Goal: Task Accomplishment & Management: Manage account settings

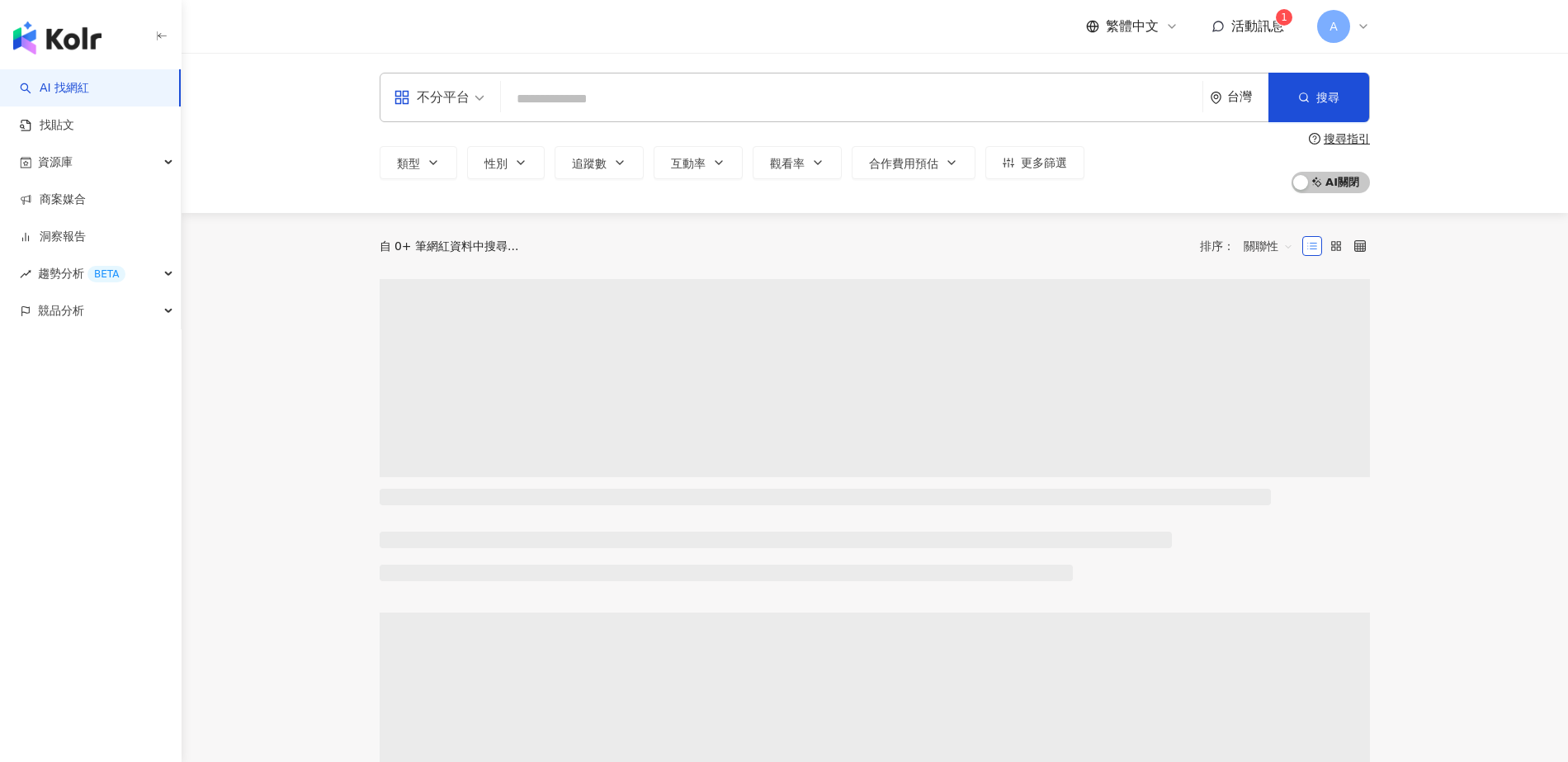
click at [1253, 28] on span "活動訊息" at bounding box center [1258, 26] width 53 height 16
click at [1270, 21] on span "活動訊息" at bounding box center [1258, 26] width 53 height 16
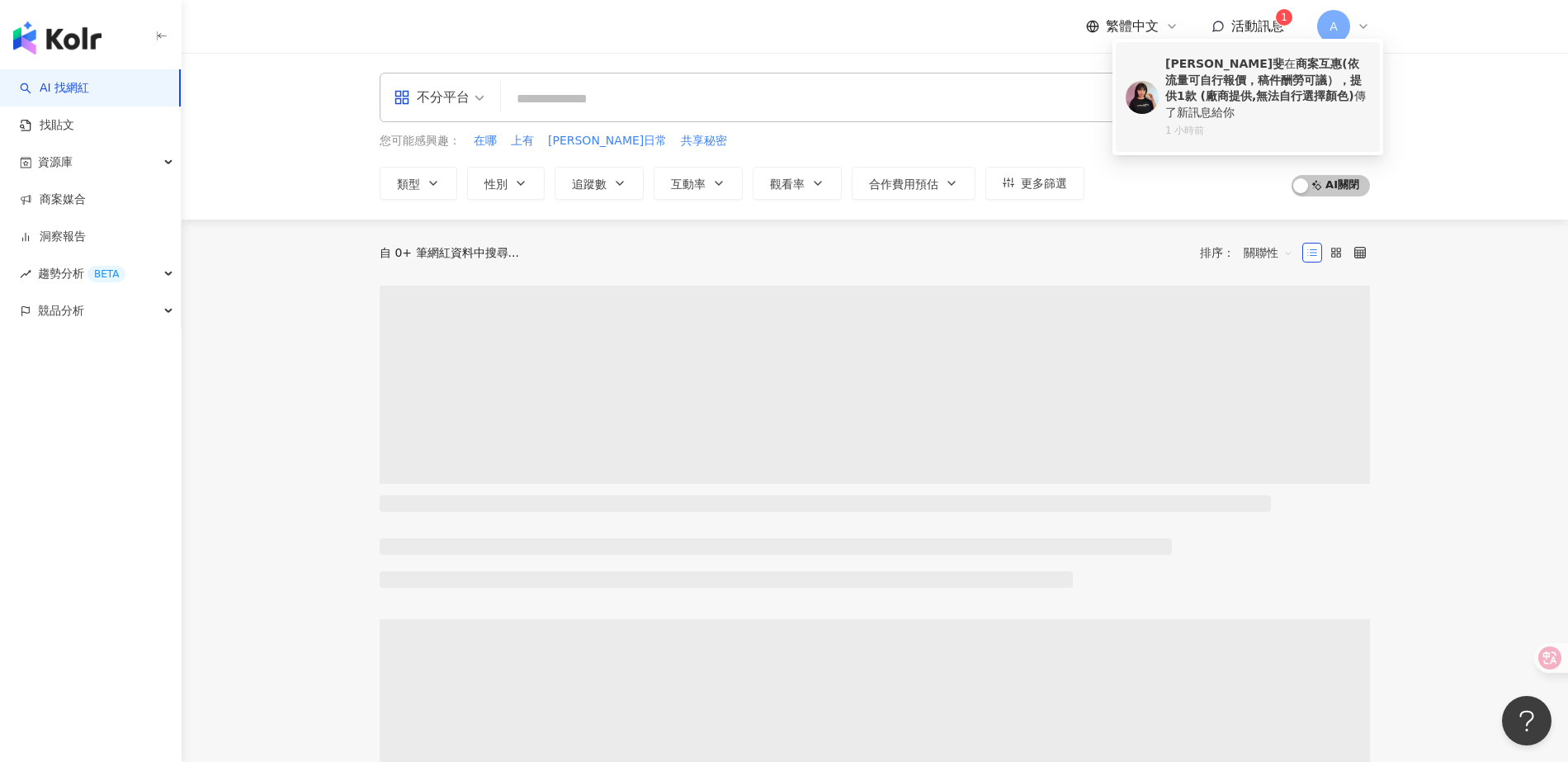
click at [1236, 99] on b "商案互惠(依流量可自行報價，稿件酬勞可議），提供1款 (廠商提供,無法自行選擇顏色)" at bounding box center [1263, 80] width 196 height 46
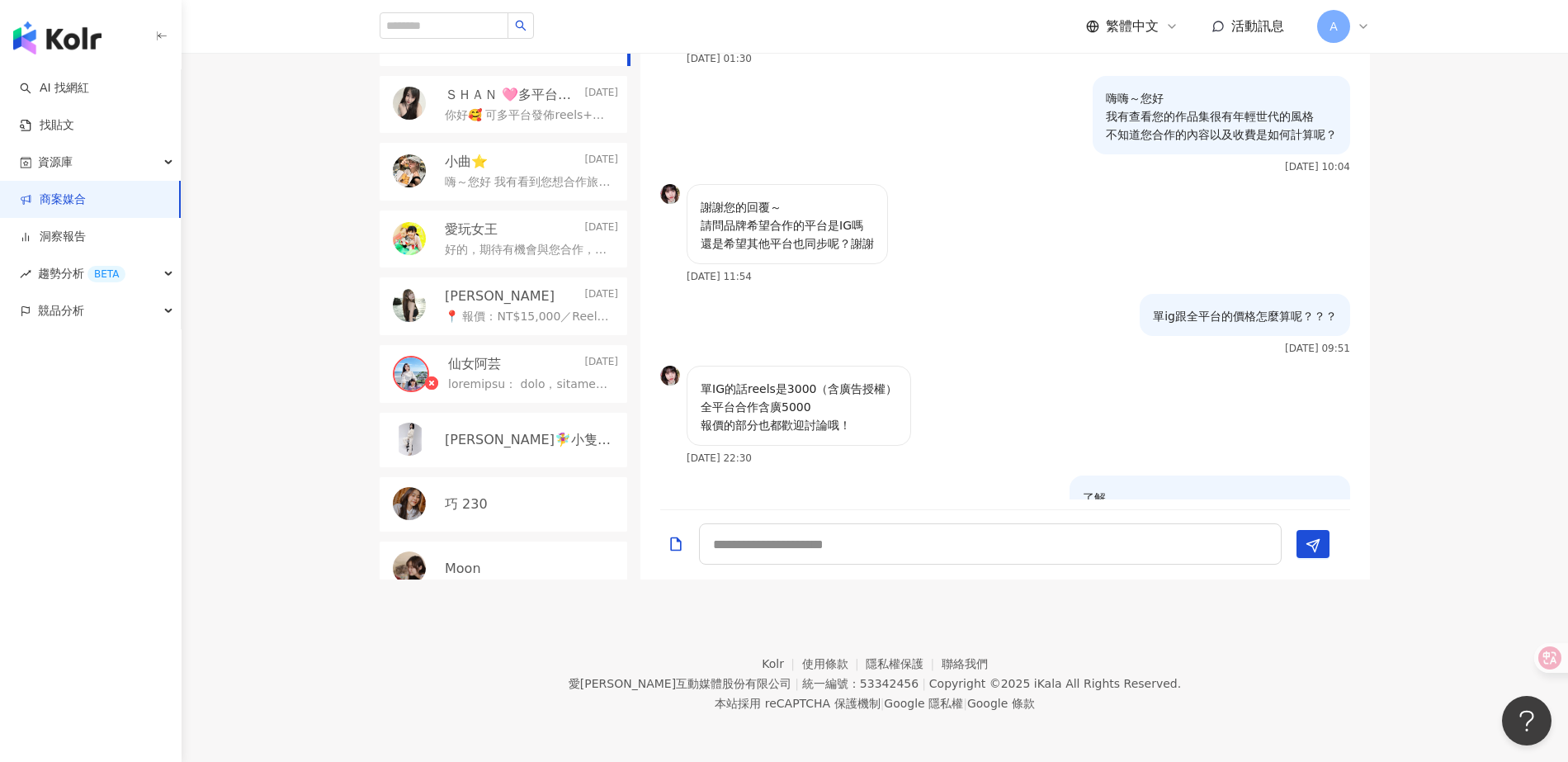
scroll to position [910, 0]
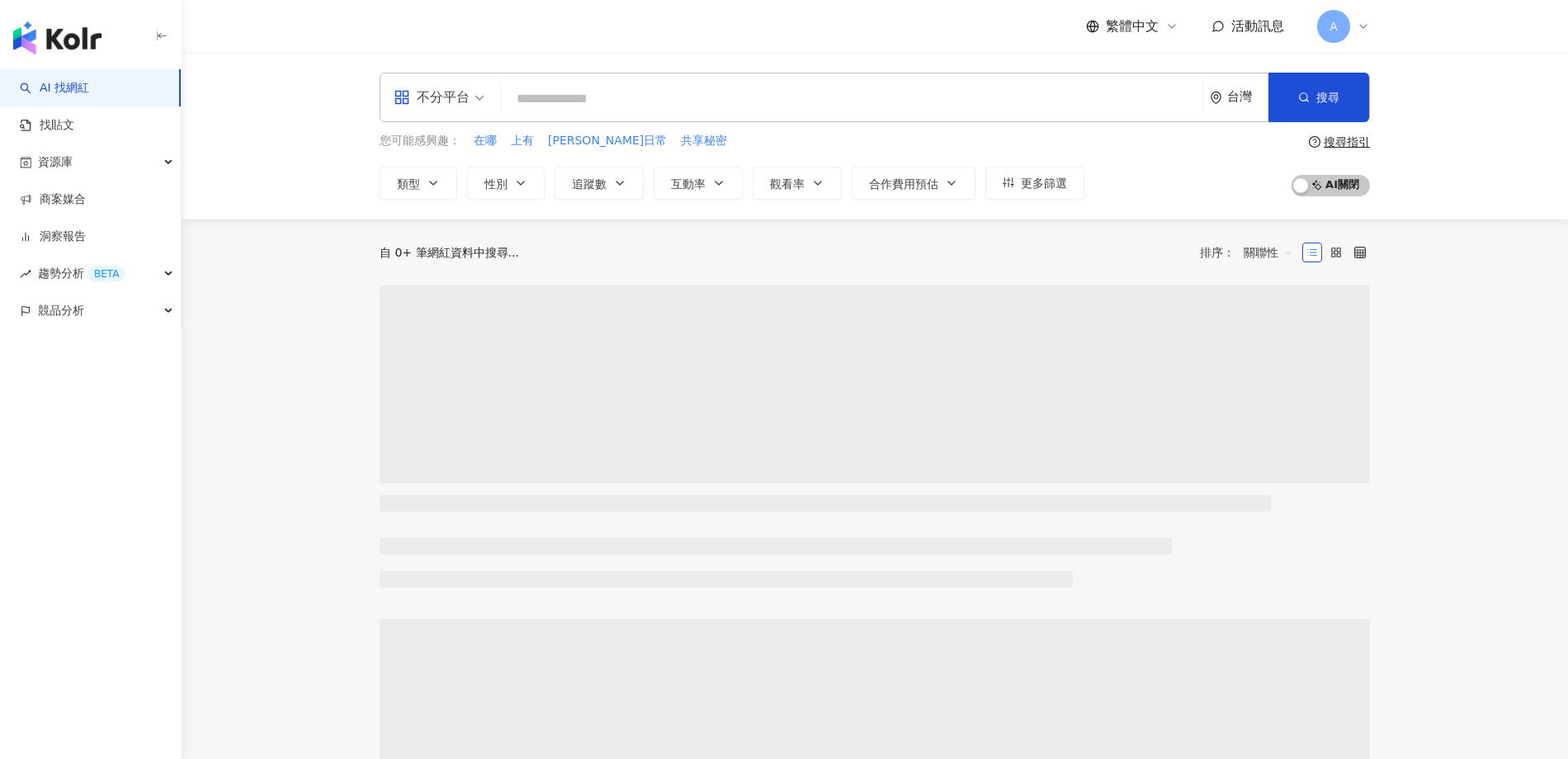
click at [1038, 104] on input "search" at bounding box center [851, 99] width 689 height 32
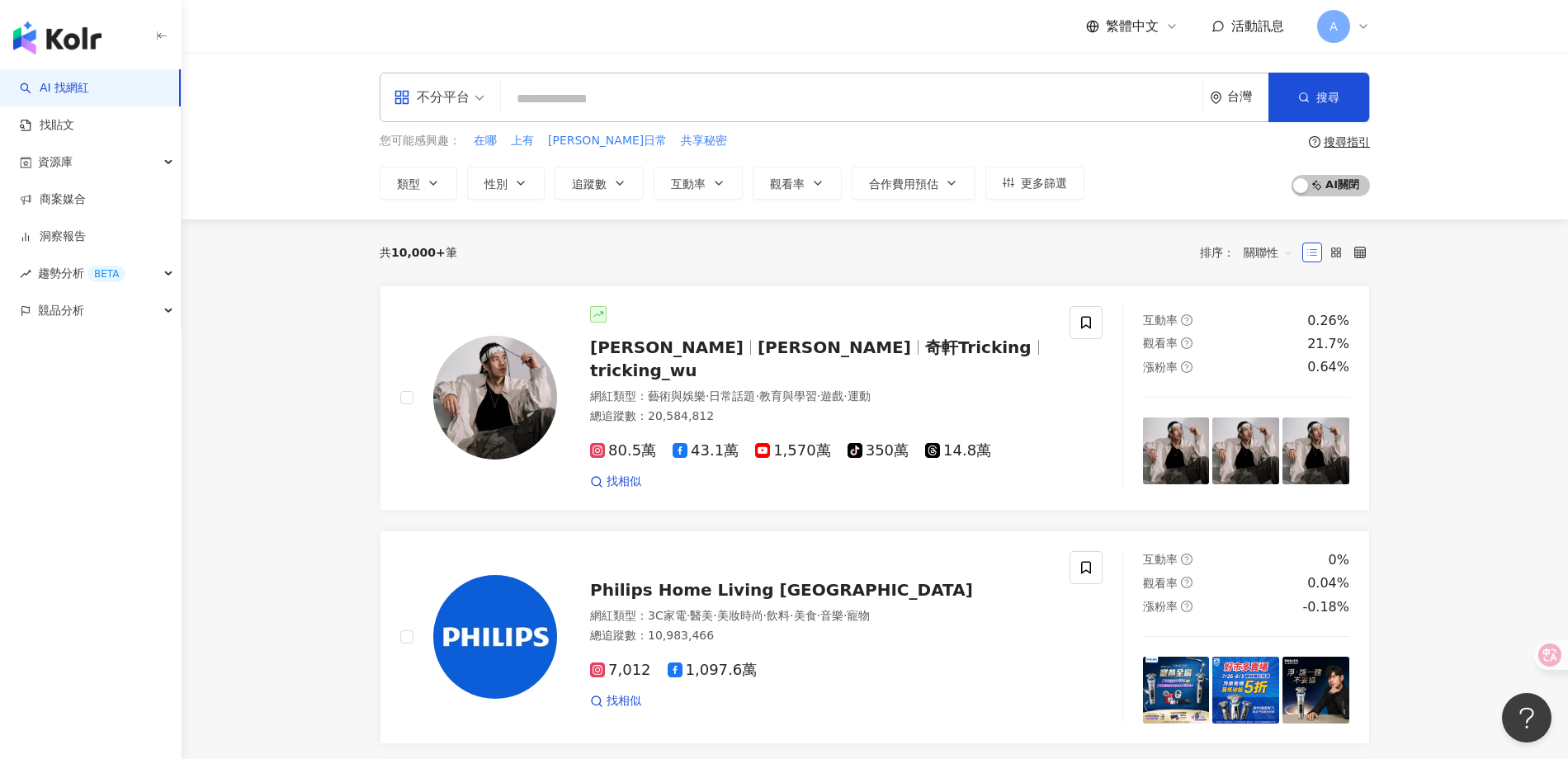
click at [1246, 28] on span "活動訊息" at bounding box center [1258, 26] width 53 height 16
click at [1245, 28] on span "活動訊息" at bounding box center [1258, 26] width 53 height 16
click at [80, 208] on link "商案媒合" at bounding box center [53, 200] width 66 height 17
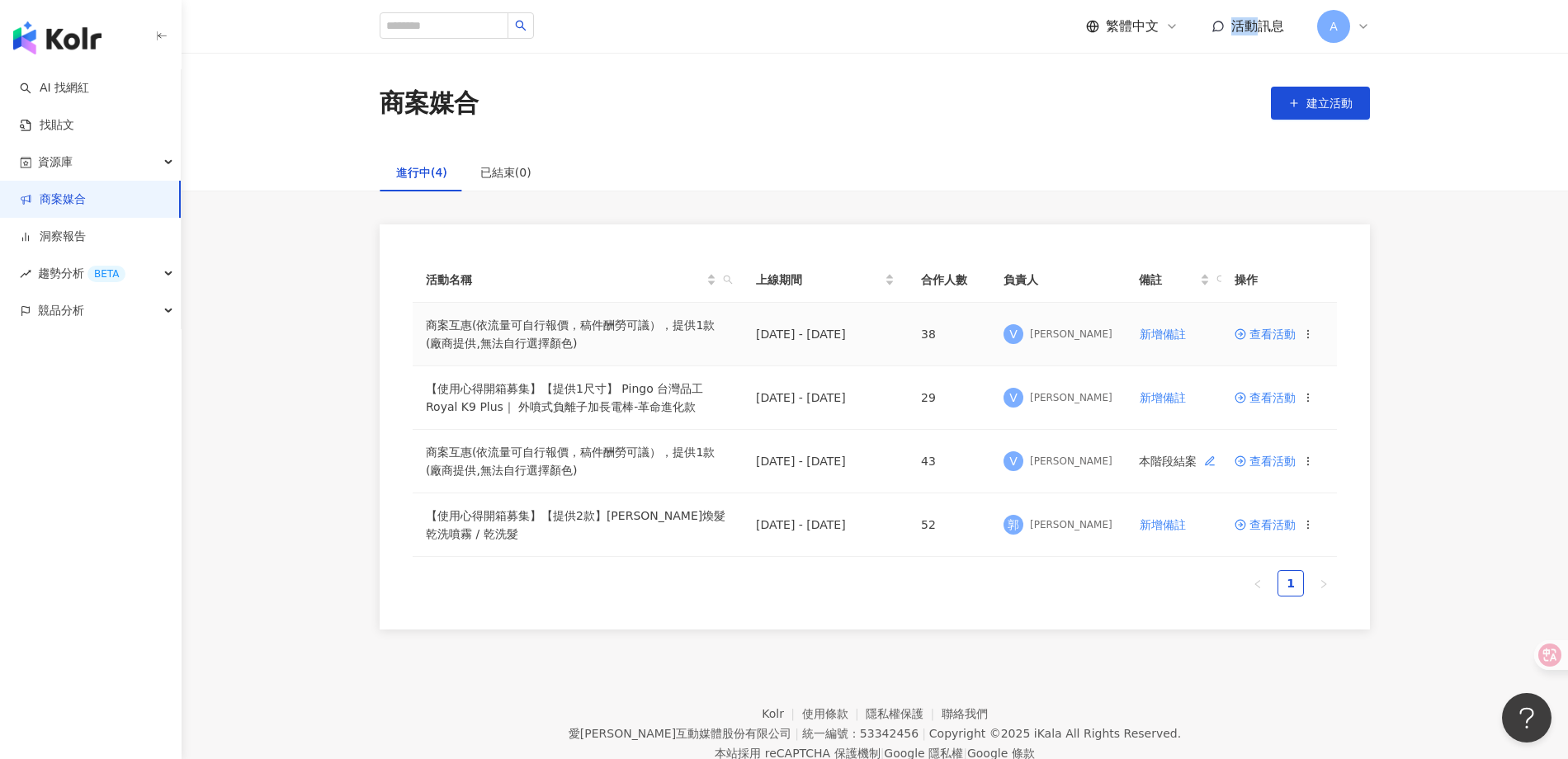
click at [1271, 329] on span "查看活動" at bounding box center [1265, 333] width 61 height 11
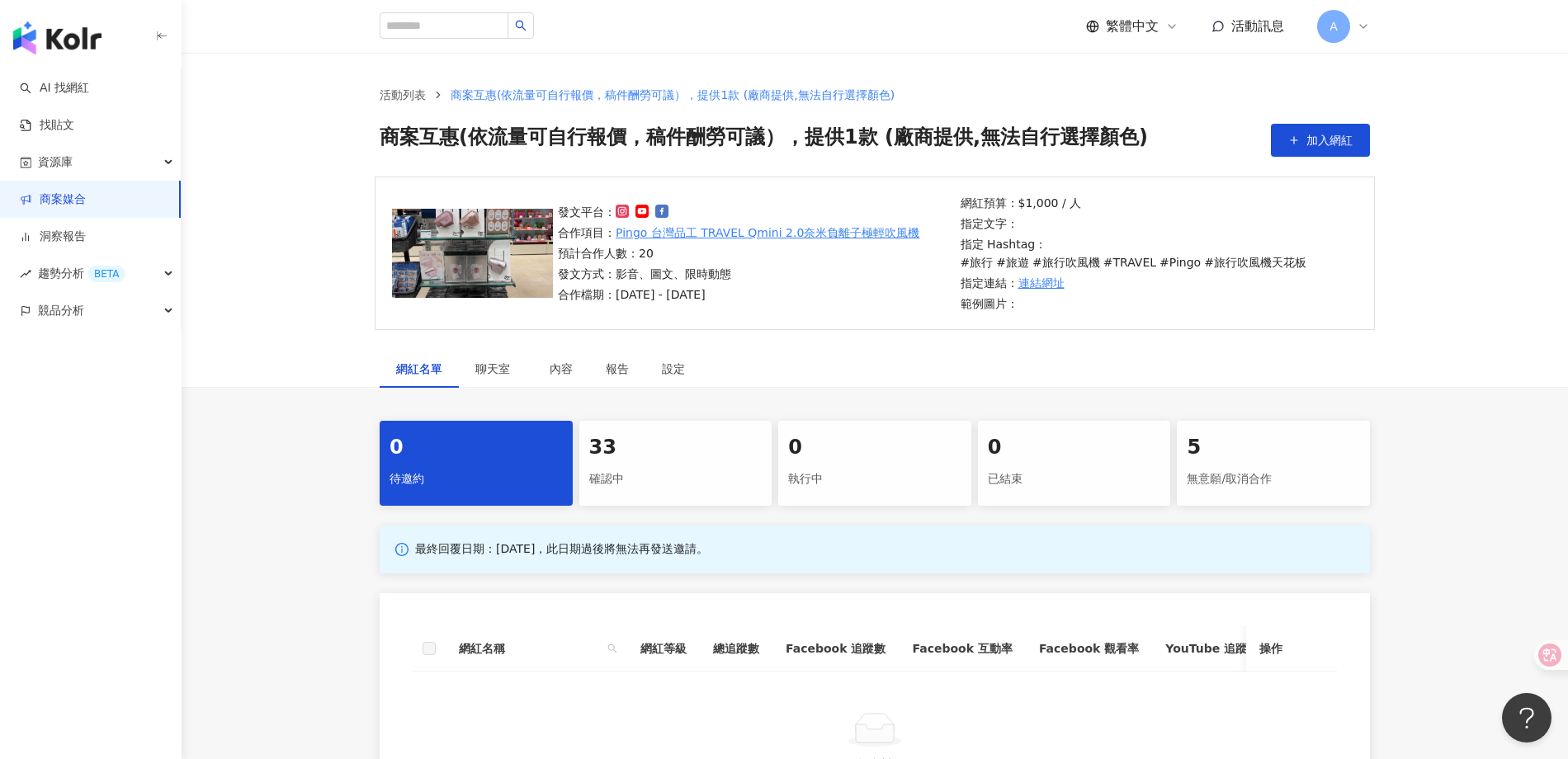
click at [632, 458] on div "33" at bounding box center [675, 449] width 173 height 28
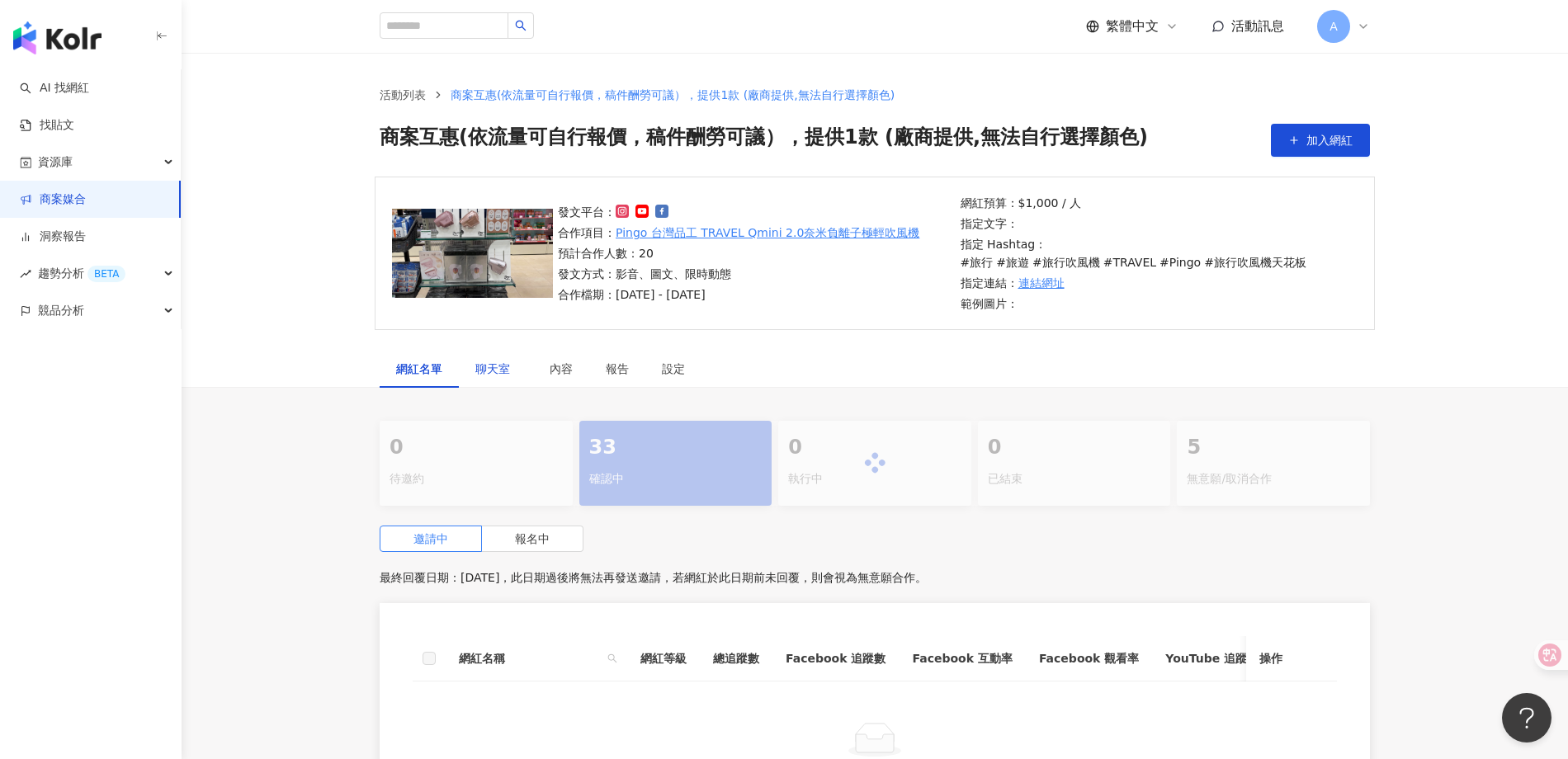
click at [492, 369] on span "聊天室" at bounding box center [496, 369] width 41 height 11
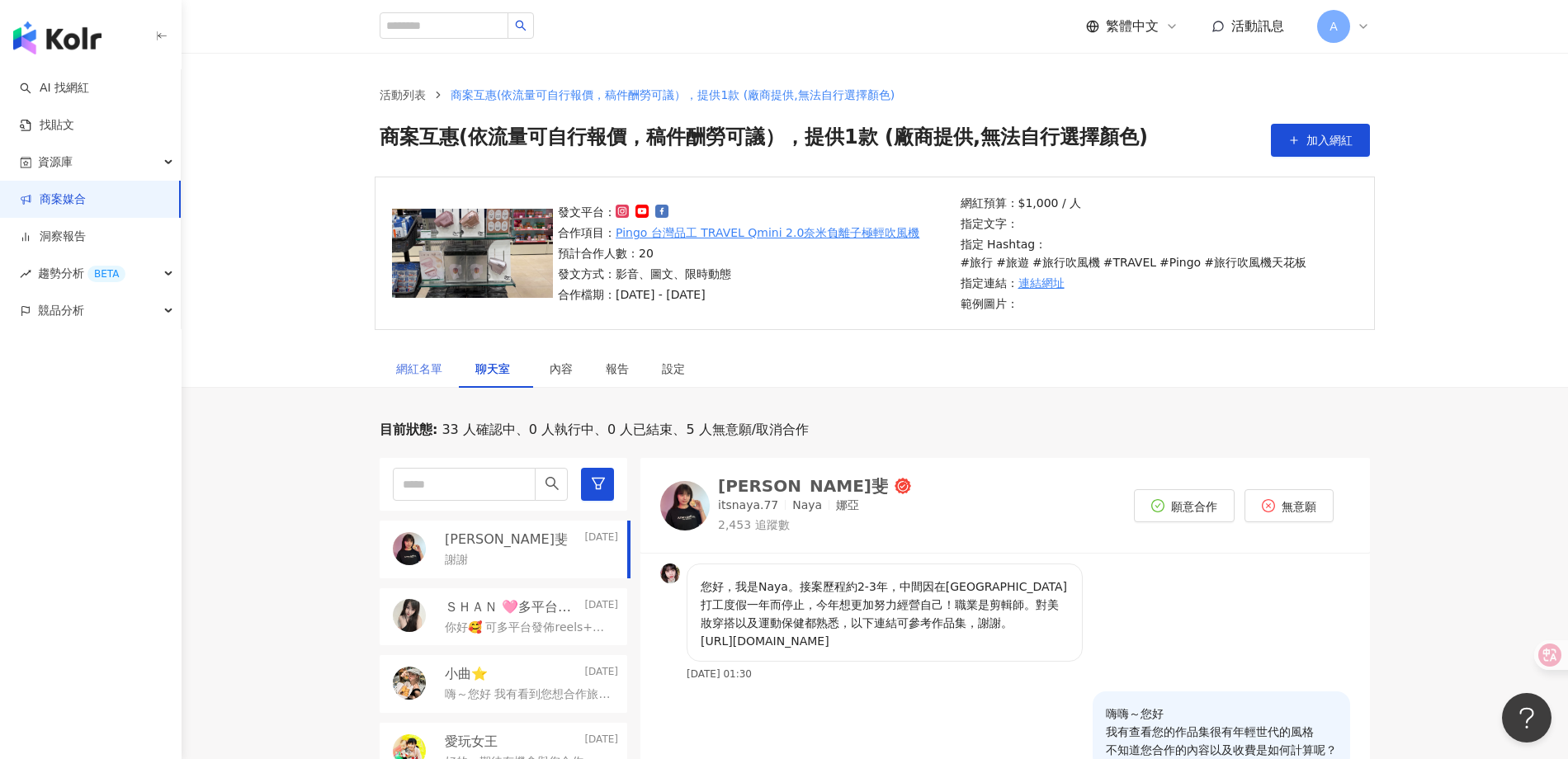
click at [391, 356] on div "網紅名單" at bounding box center [419, 369] width 79 height 38
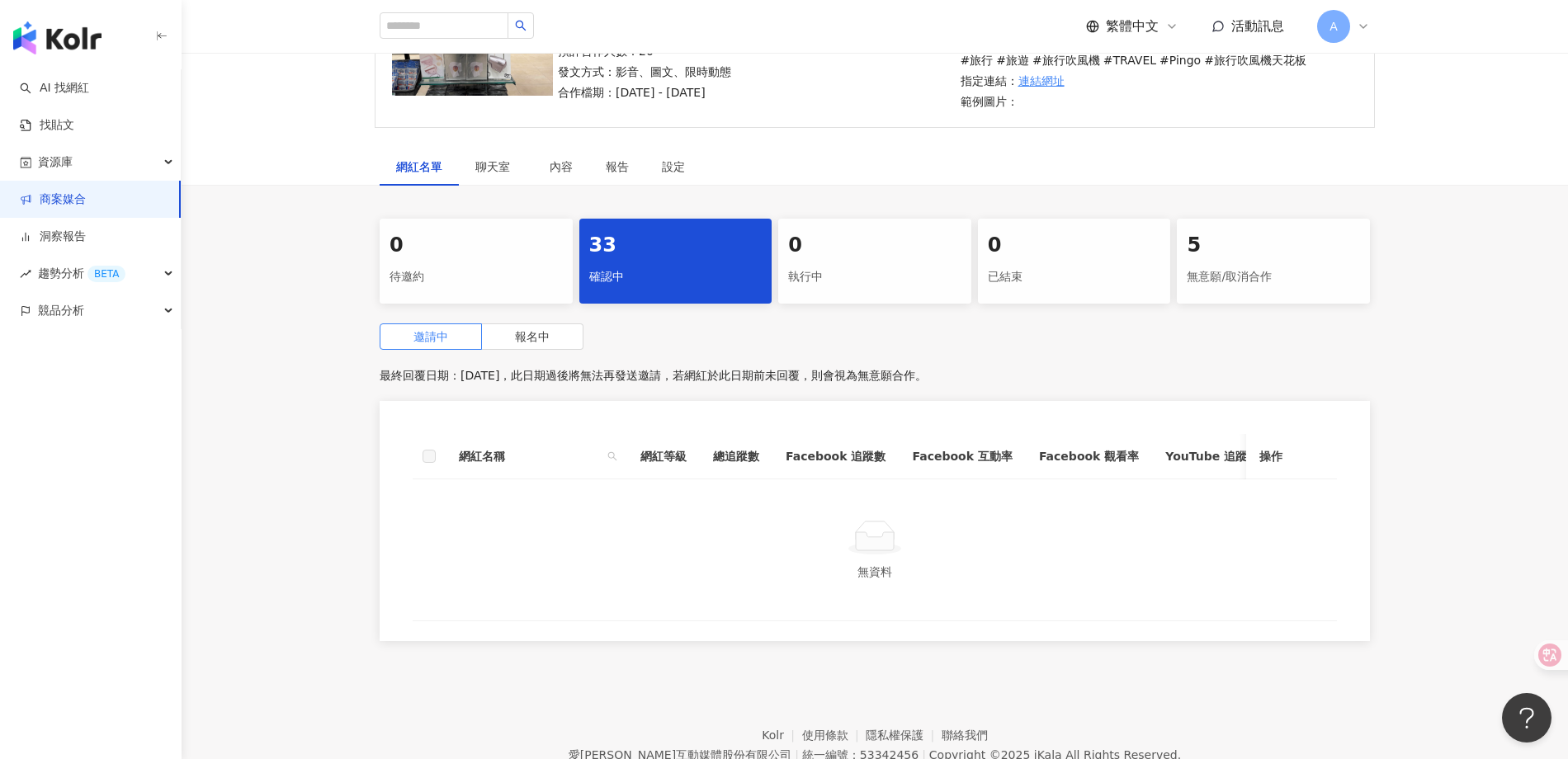
scroll to position [220, 0]
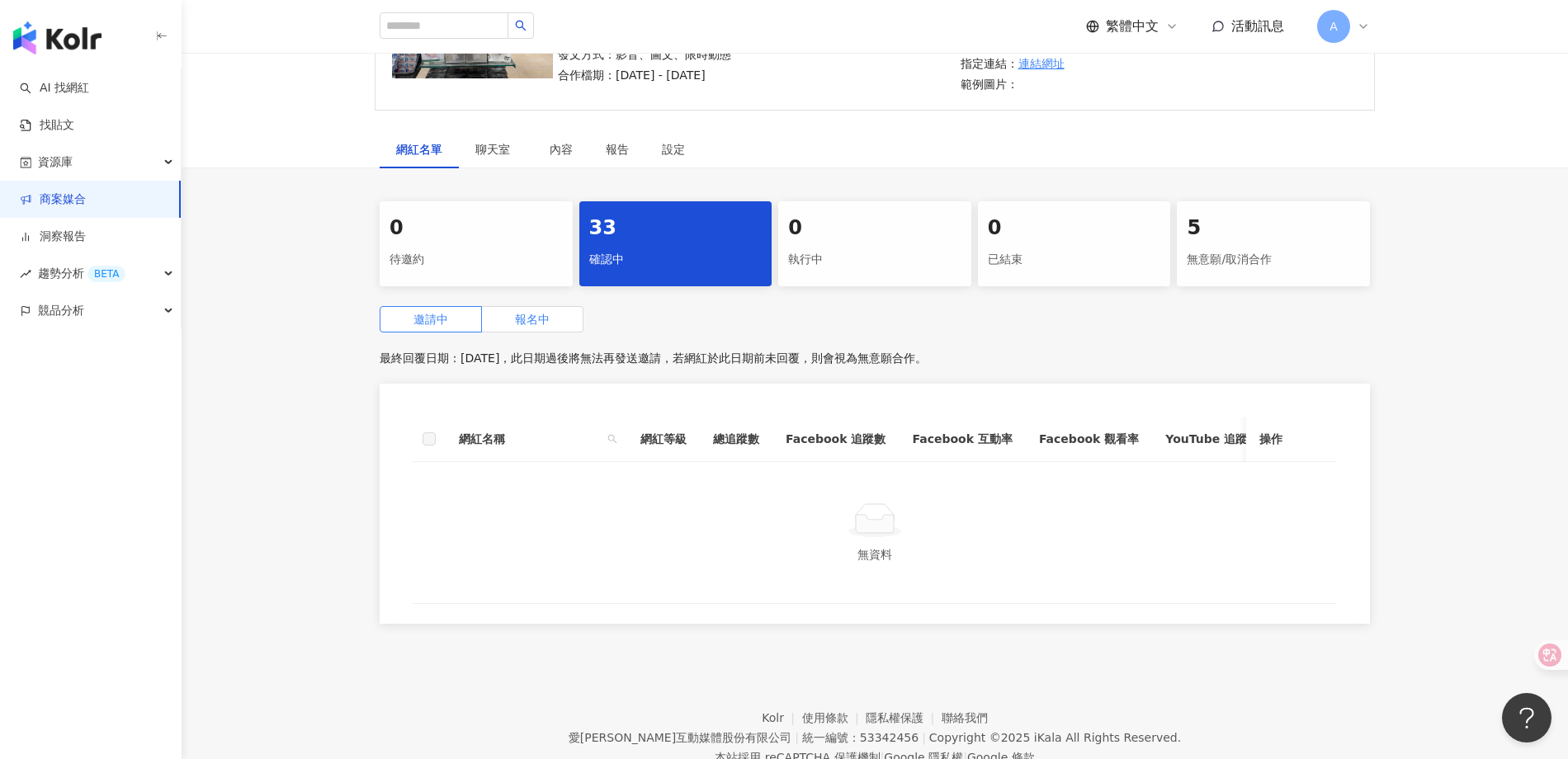
click at [533, 317] on span "報名中" at bounding box center [532, 319] width 34 height 13
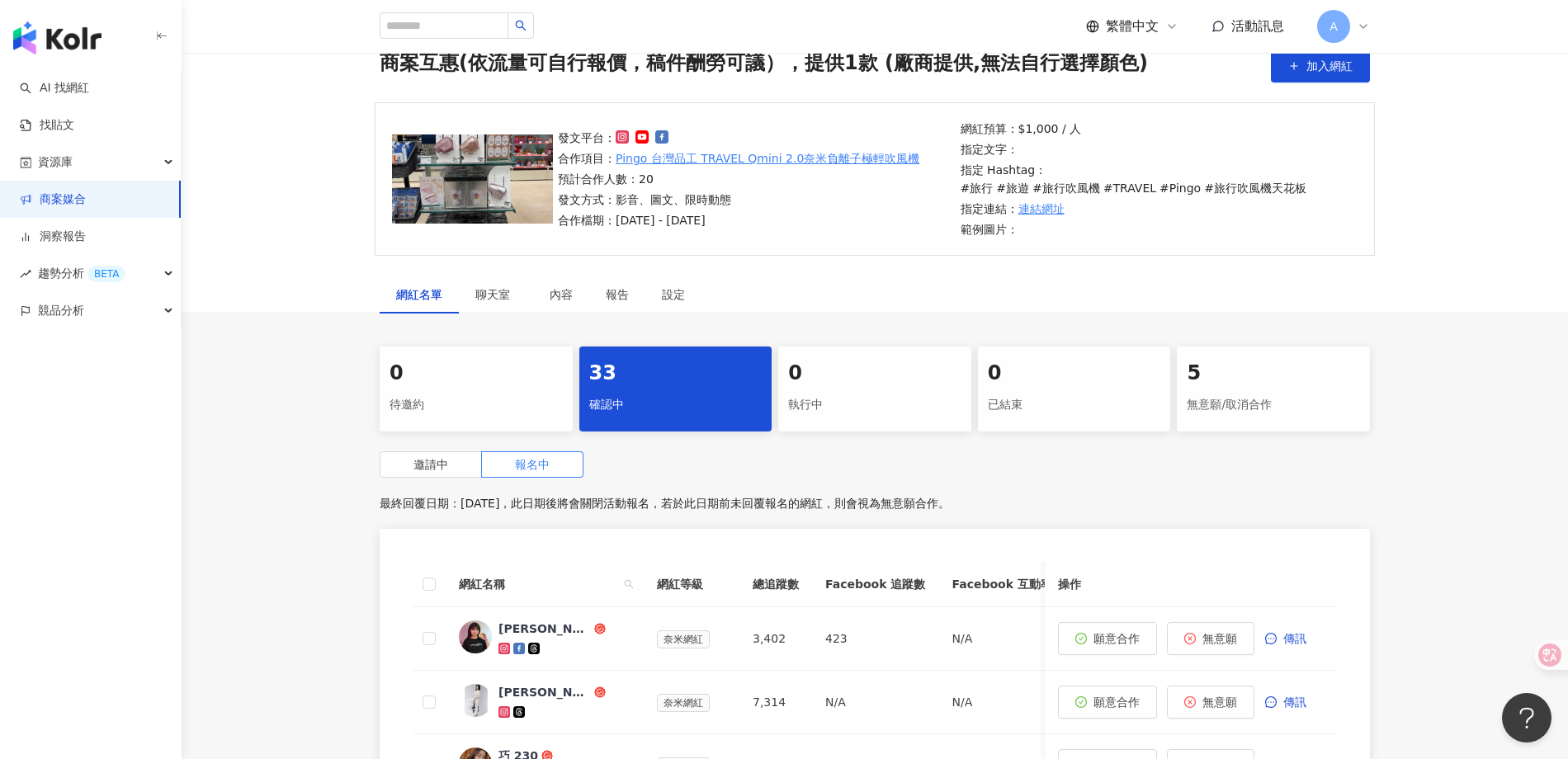
scroll to position [73, 0]
